Goal: Task Accomplishment & Management: Manage account settings

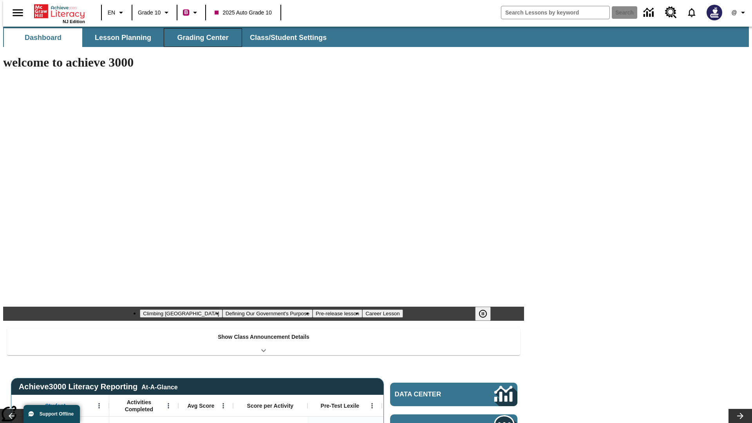
click at [200, 38] on button "Grading Center" at bounding box center [203, 37] width 78 height 19
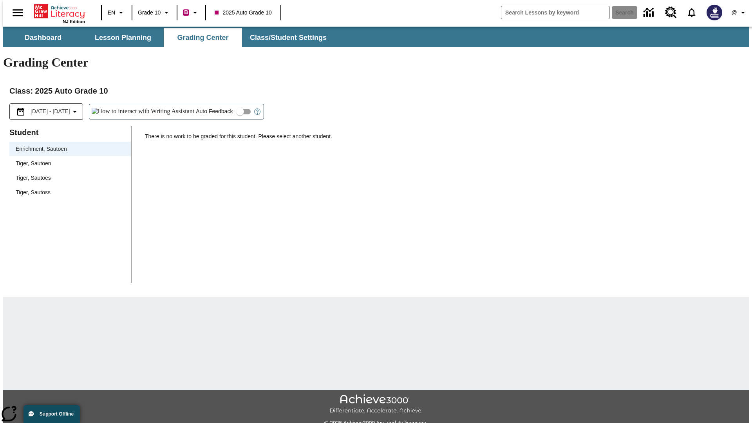
click at [67, 159] on span "Tiger, Sautoen" at bounding box center [70, 163] width 109 height 8
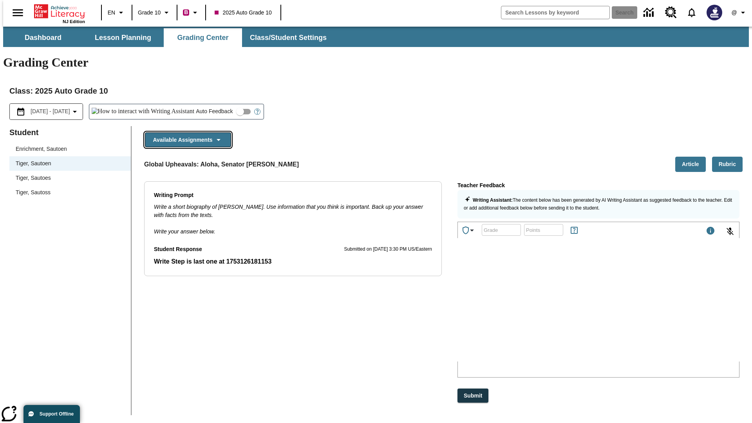
click at [186, 132] on button "Available Assignments" at bounding box center [188, 139] width 86 height 15
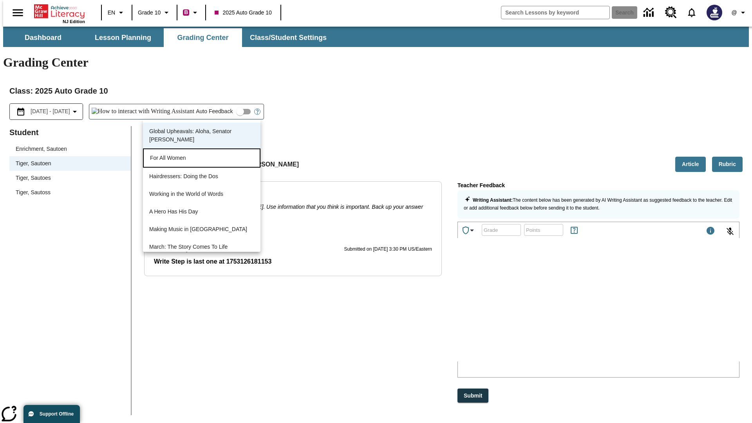
click at [202, 159] on p "For All Women" at bounding box center [201, 158] width 103 height 8
